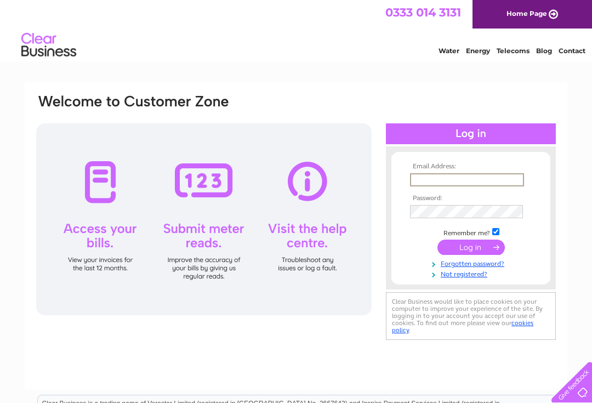
type input "francarjames@gmail.com"
click at [471, 248] on input "submit" at bounding box center [471, 246] width 67 height 15
click at [493, 247] on input "submit" at bounding box center [471, 246] width 67 height 15
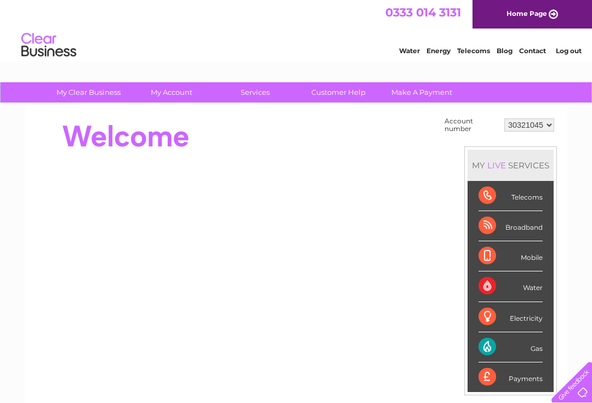
click at [440, 96] on link "Make A Payment" at bounding box center [422, 92] width 90 height 20
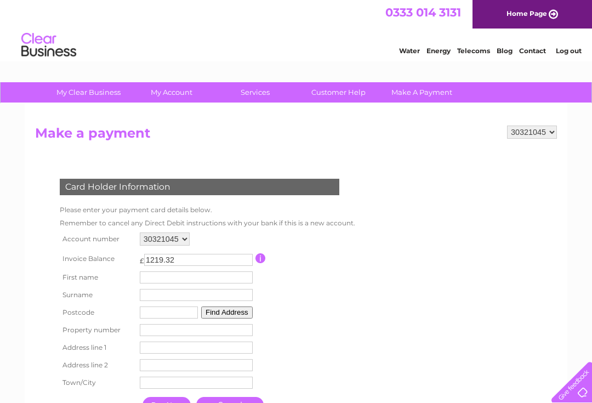
click at [225, 274] on input "text" at bounding box center [196, 277] width 113 height 12
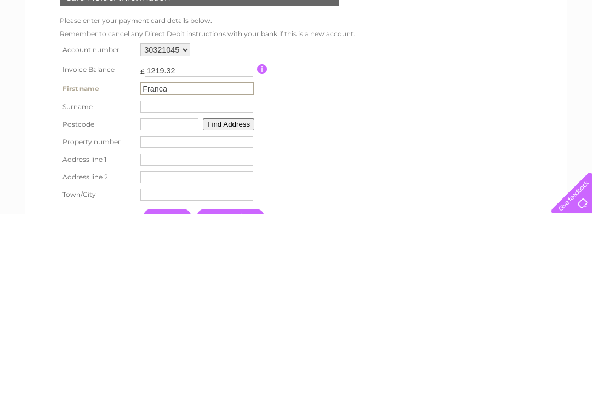
type input "Franca"
click at [186, 290] on input "text" at bounding box center [196, 296] width 113 height 12
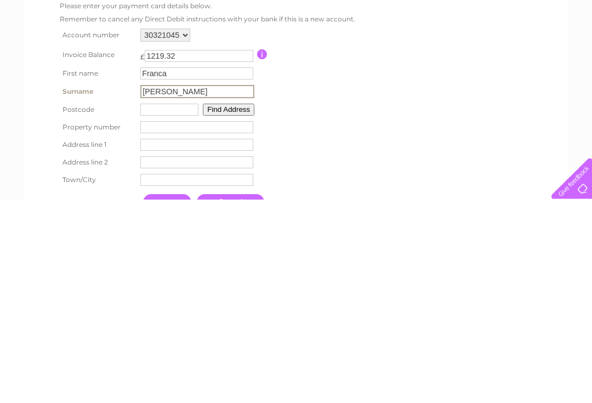
type input "James"
click at [191, 308] on input "text" at bounding box center [169, 314] width 58 height 12
type input "TR18 4NW"
click at [244, 307] on button "Find Address" at bounding box center [227, 313] width 52 height 12
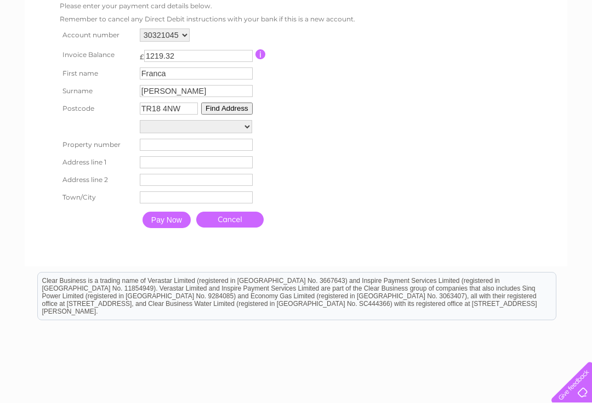
click at [248, 128] on select "Promenade Promenade 1, Carlton Apartments, Promenade 2, Carlton Apartments, Pro…" at bounding box center [196, 126] width 112 height 13
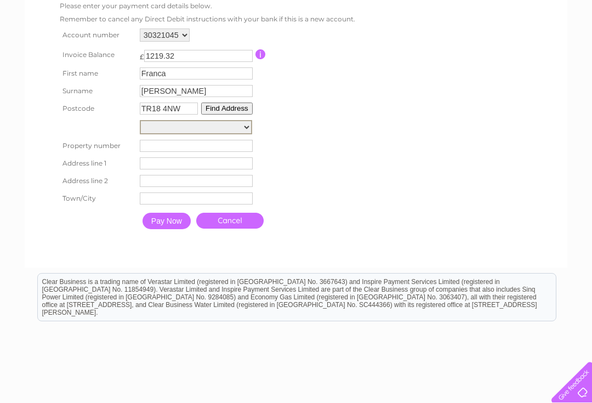
select select ",Promenade,,Penzance"
type input "Promenade"
type input "Penzance"
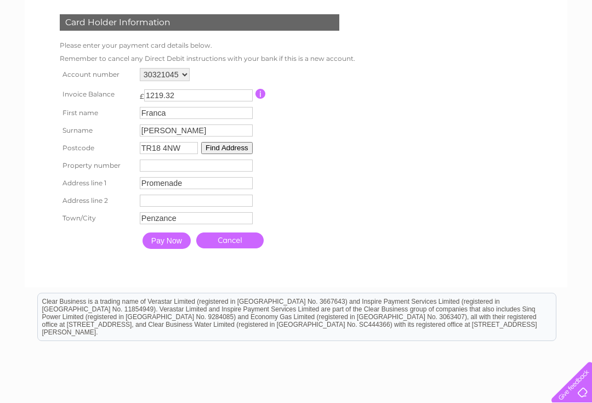
scroll to position [164, 0]
click at [223, 172] on input "number" at bounding box center [196, 166] width 113 height 12
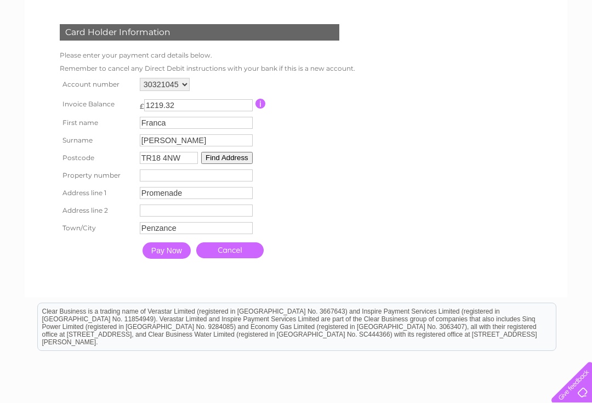
scroll to position [154, 0]
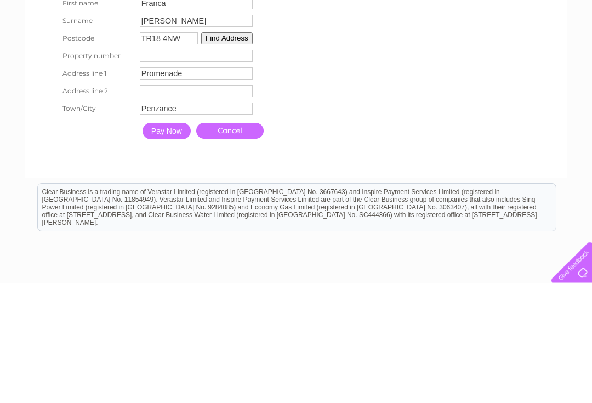
click at [181, 243] on input "Pay Now" at bounding box center [167, 251] width 48 height 16
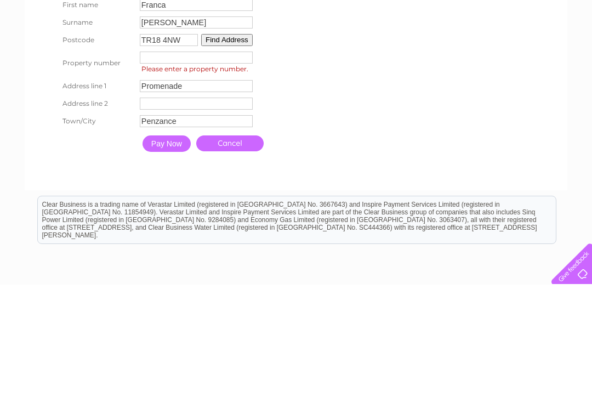
type input "0"
click at [179, 254] on input "Pay Now" at bounding box center [167, 262] width 48 height 16
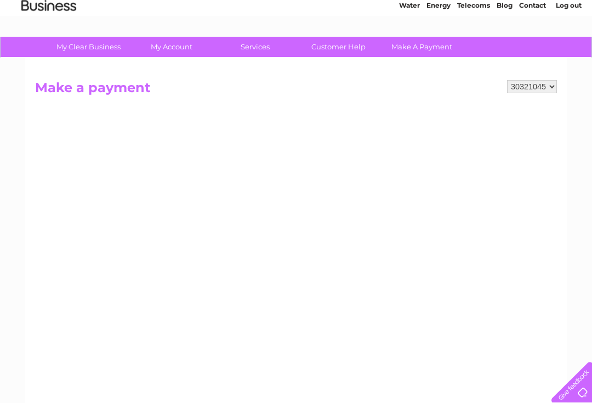
scroll to position [79, 0]
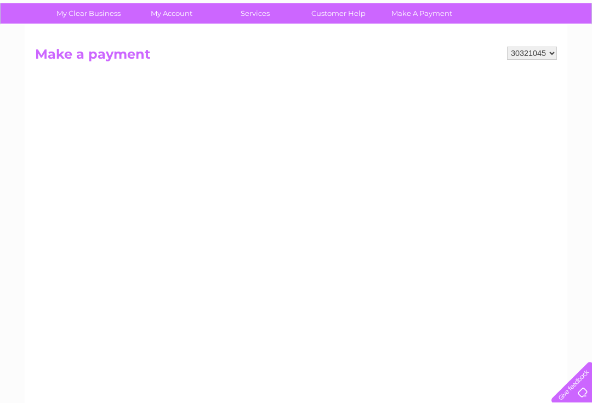
click at [592, 263] on html "My Clear Business Login Details My Details My Preferences Link Account My Accou…" at bounding box center [296, 350] width 592 height 859
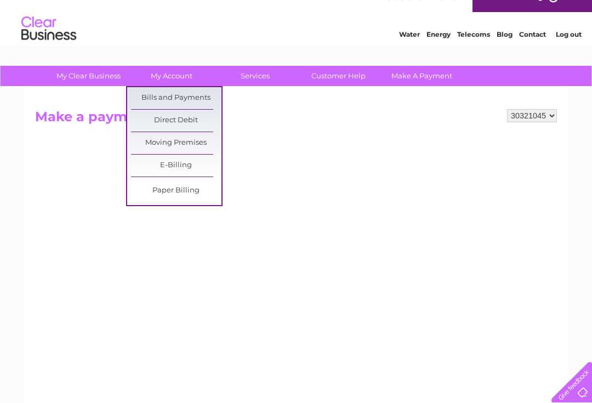
click at [202, 95] on link "Bills and Payments" at bounding box center [176, 98] width 90 height 22
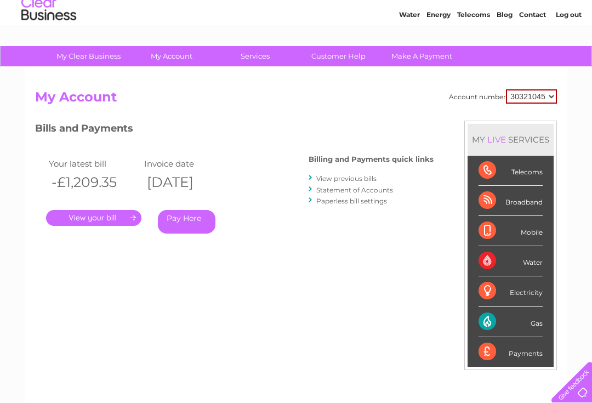
scroll to position [37, 0]
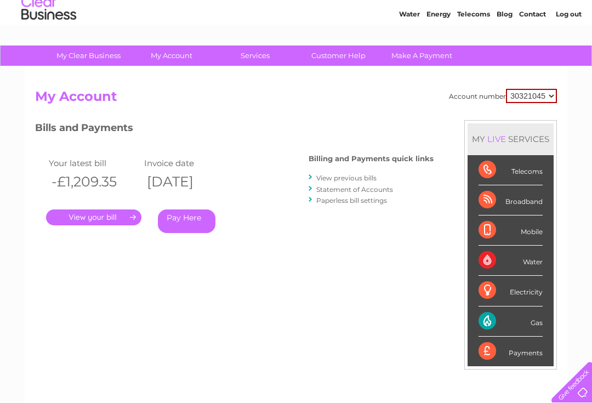
click at [573, 18] on link "Log out" at bounding box center [569, 14] width 26 height 8
